Goal: Task Accomplishment & Management: Manage account settings

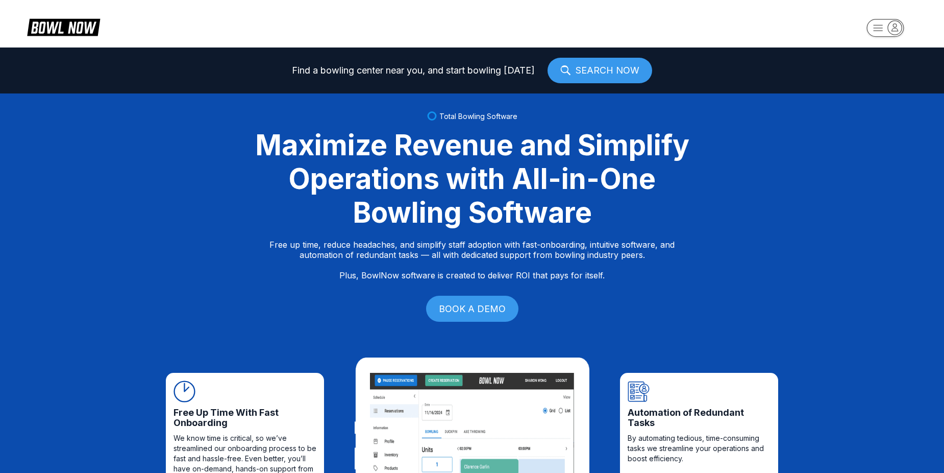
click at [872, 23] on rect "button" at bounding box center [885, 28] width 37 height 18
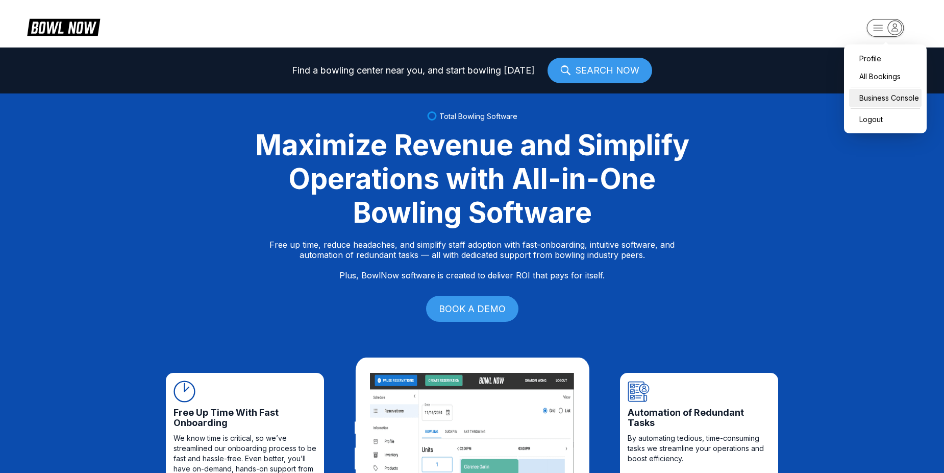
click at [873, 96] on div "Business Console" at bounding box center [885, 98] width 72 height 18
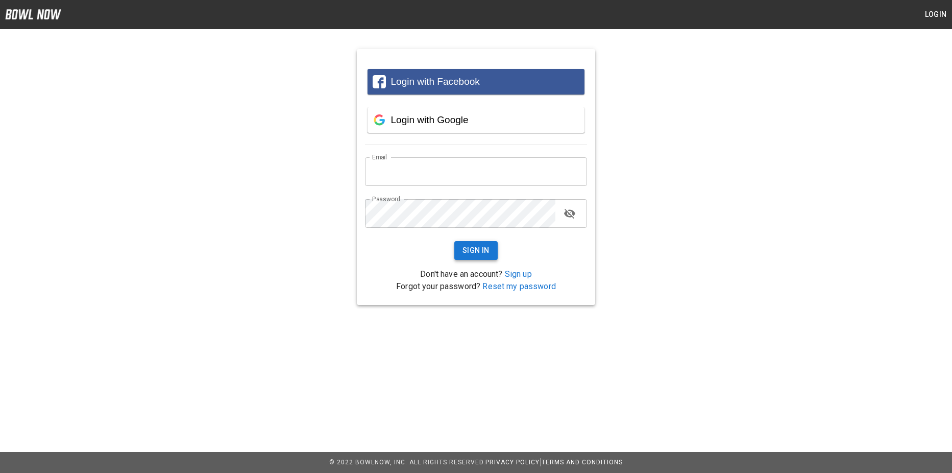
type input "**********"
click at [486, 249] on button "Sign In" at bounding box center [475, 250] width 43 height 19
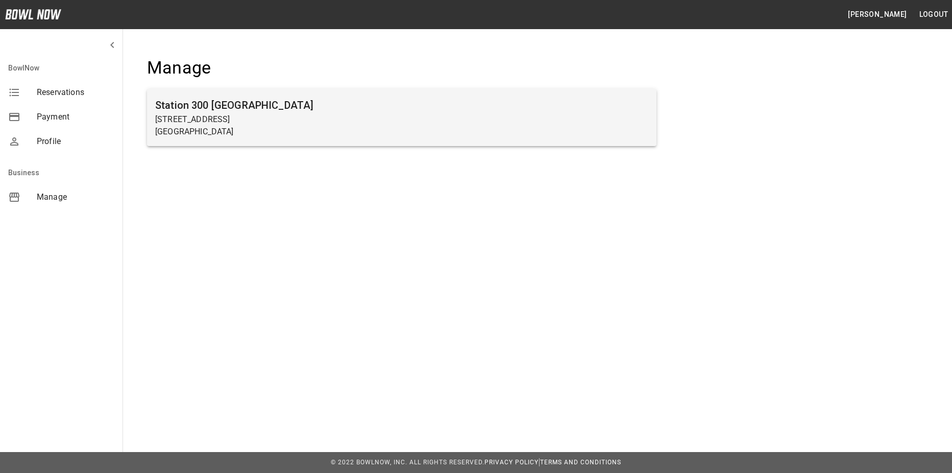
click at [520, 128] on p "[GEOGRAPHIC_DATA]" at bounding box center [401, 132] width 493 height 12
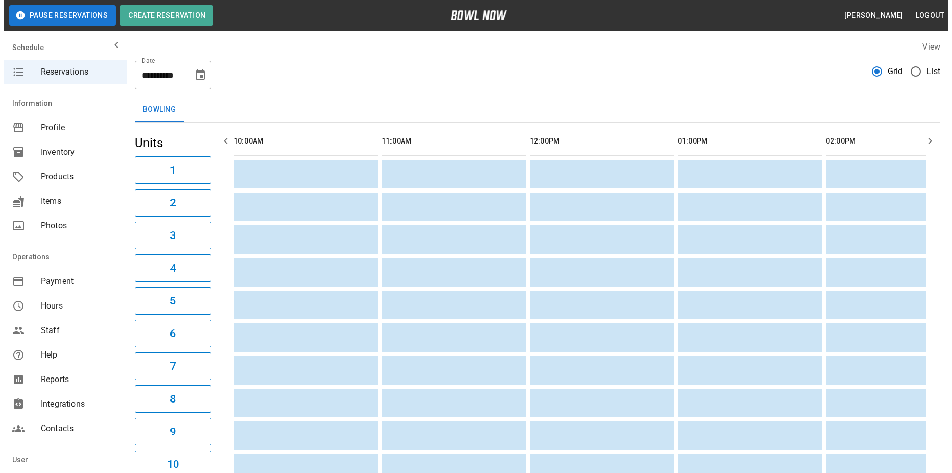
scroll to position [0, 1036]
